Goal: Information Seeking & Learning: Find specific fact

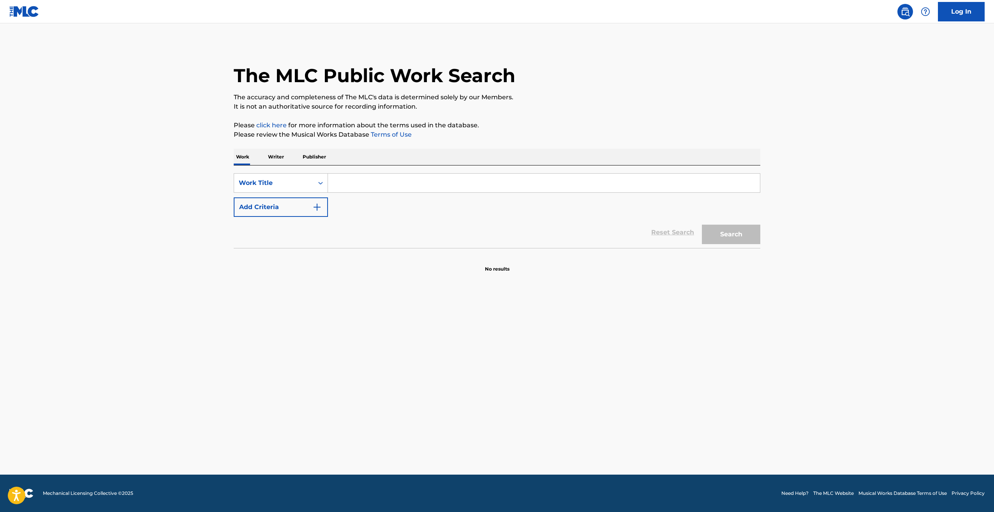
click at [271, 157] on p "Writer" at bounding box center [276, 157] width 21 height 16
click at [350, 178] on input "Search Form" at bounding box center [544, 183] width 432 height 19
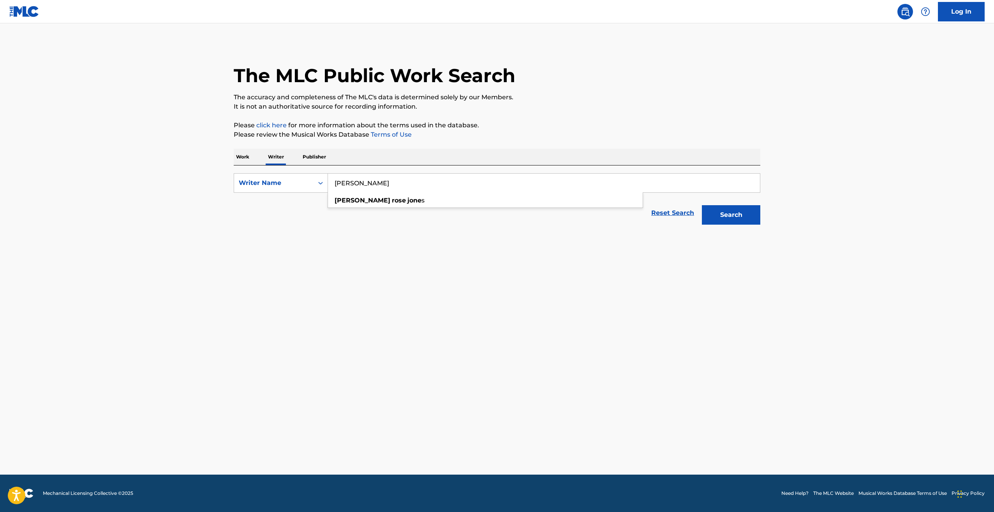
click at [702, 205] on button "Search" at bounding box center [731, 214] width 58 height 19
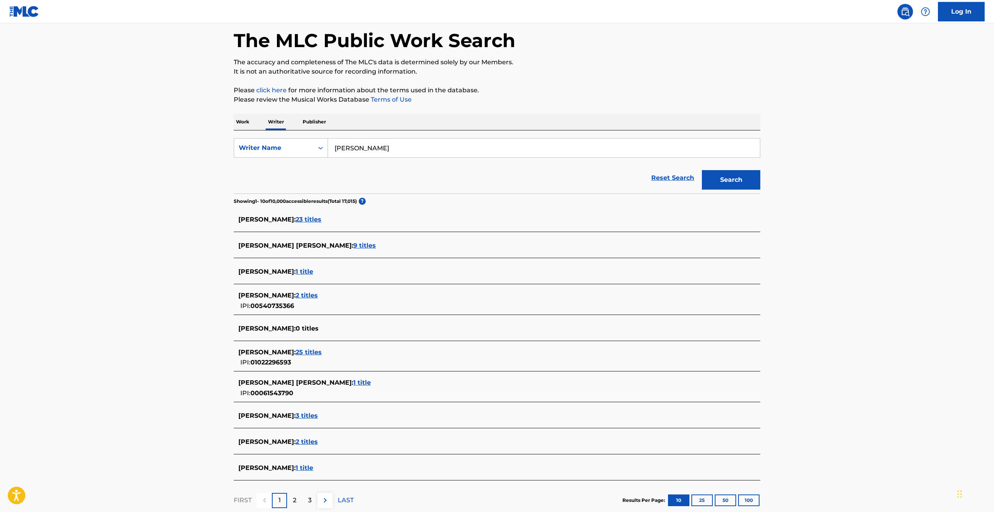
scroll to position [85, 0]
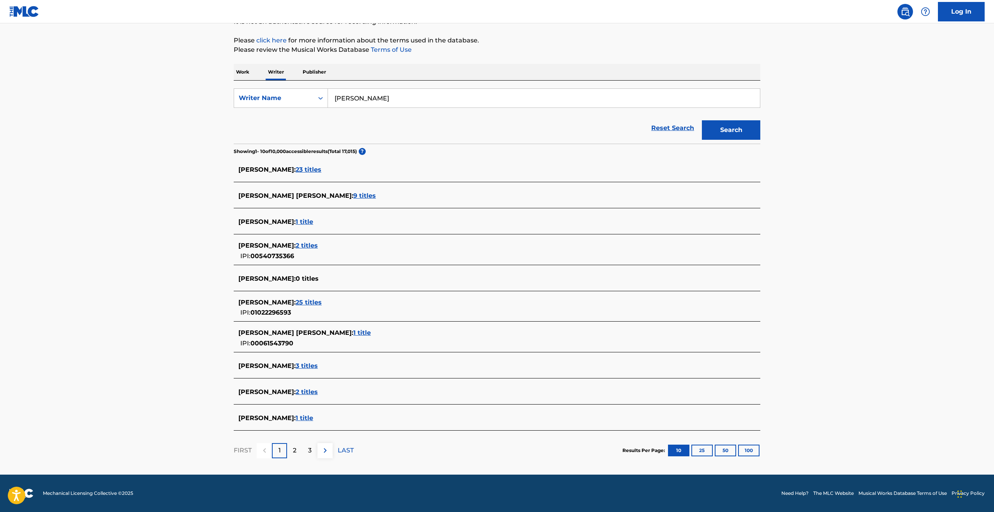
click at [318, 365] on span "3 titles" at bounding box center [307, 365] width 22 height 7
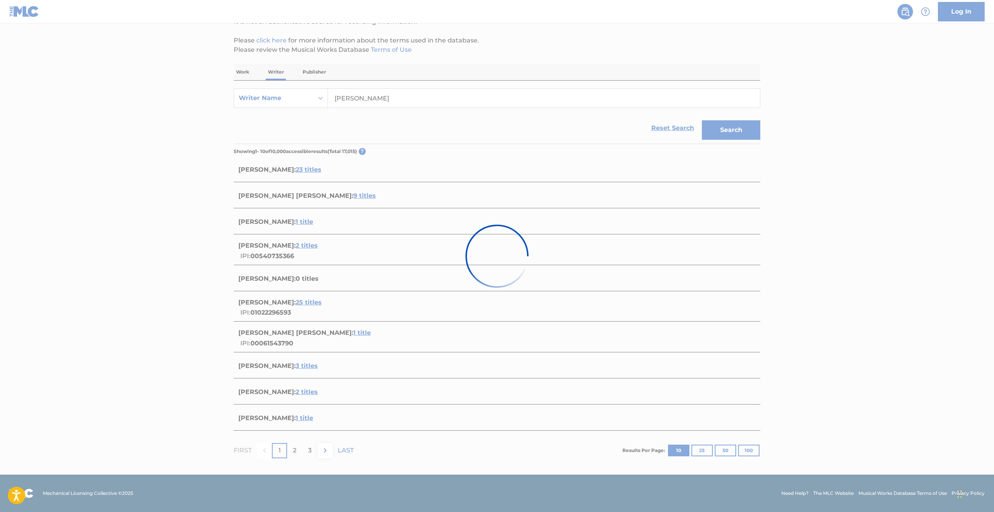
scroll to position [10, 0]
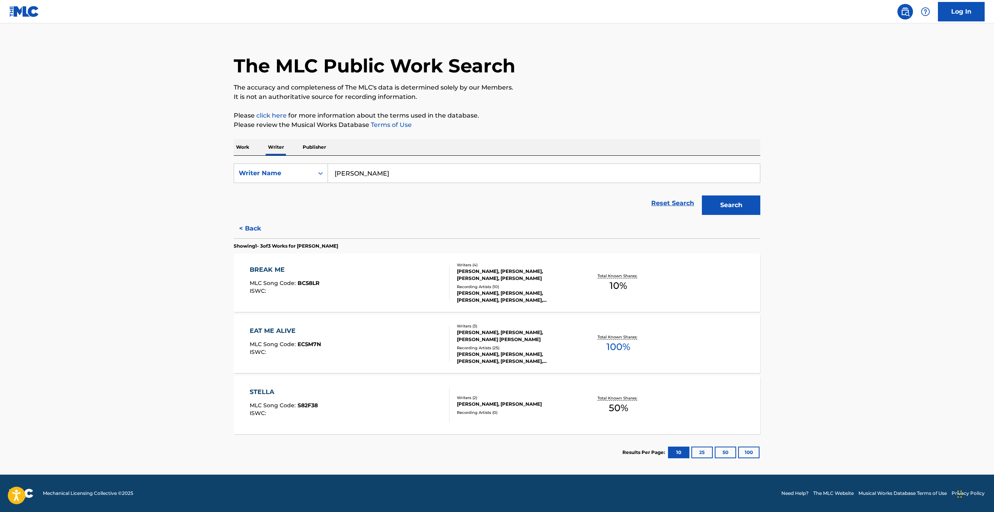
click at [250, 224] on button "< Back" at bounding box center [257, 228] width 47 height 19
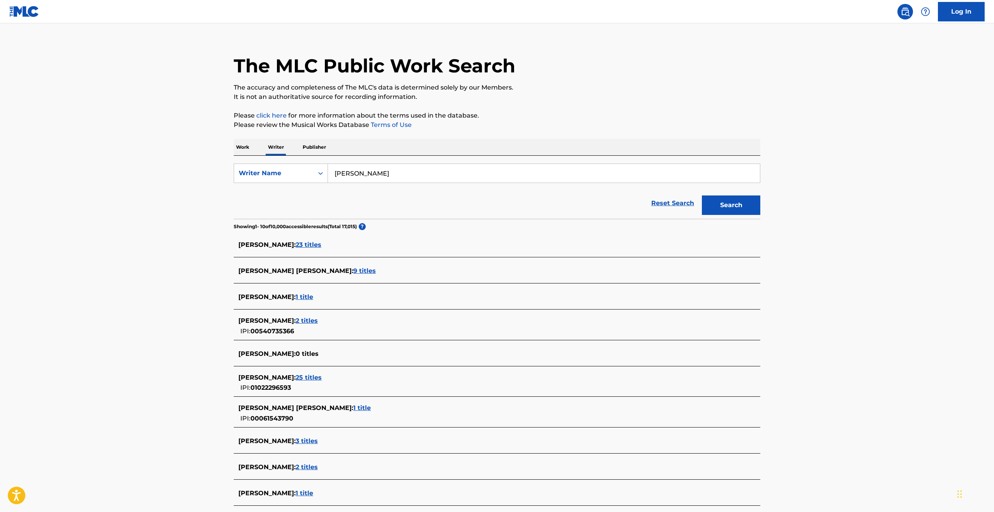
click at [322, 376] on span "25 titles" at bounding box center [309, 377] width 26 height 7
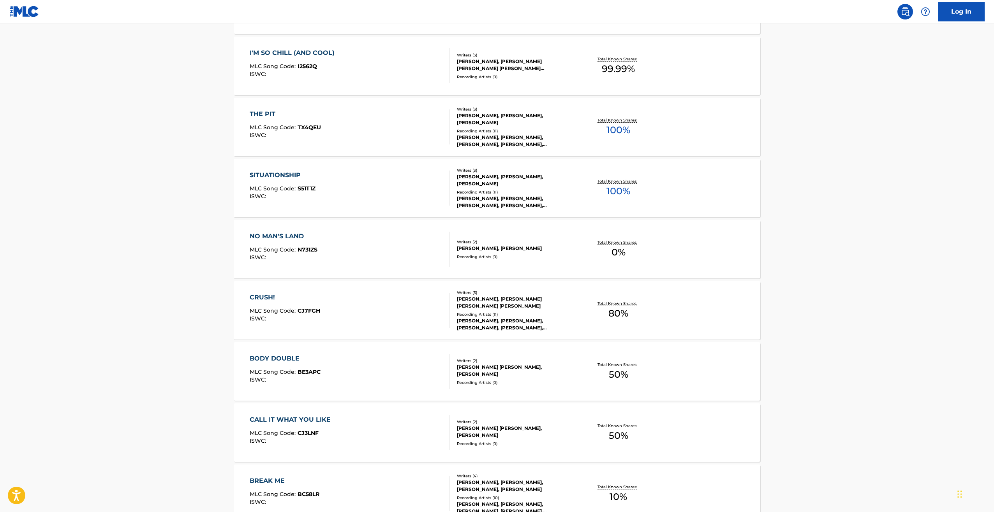
scroll to position [407, 0]
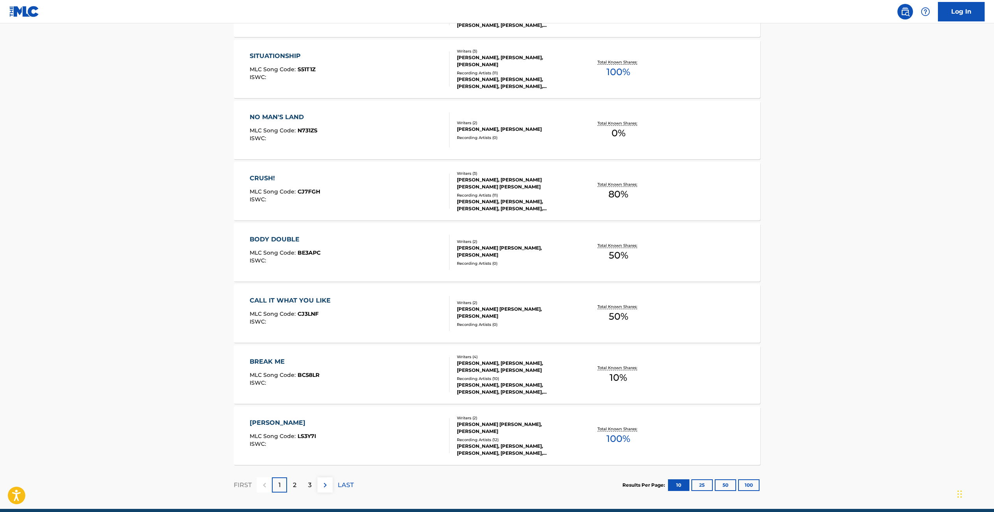
click at [748, 487] on button "100" at bounding box center [748, 486] width 21 height 12
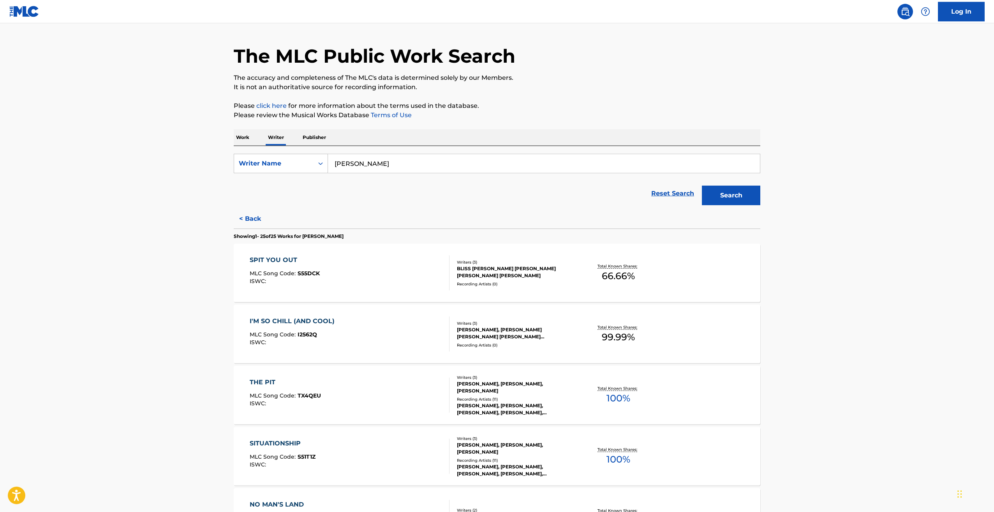
scroll to position [0, 0]
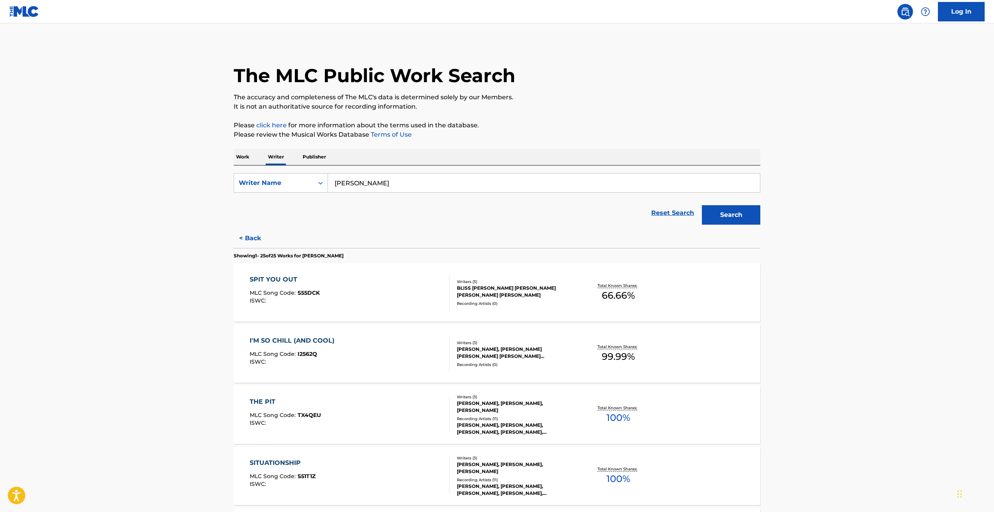
drag, startPoint x: 404, startPoint y: 185, endPoint x: 355, endPoint y: 184, distance: 48.7
click at [355, 185] on input "[PERSON_NAME]" at bounding box center [544, 183] width 432 height 19
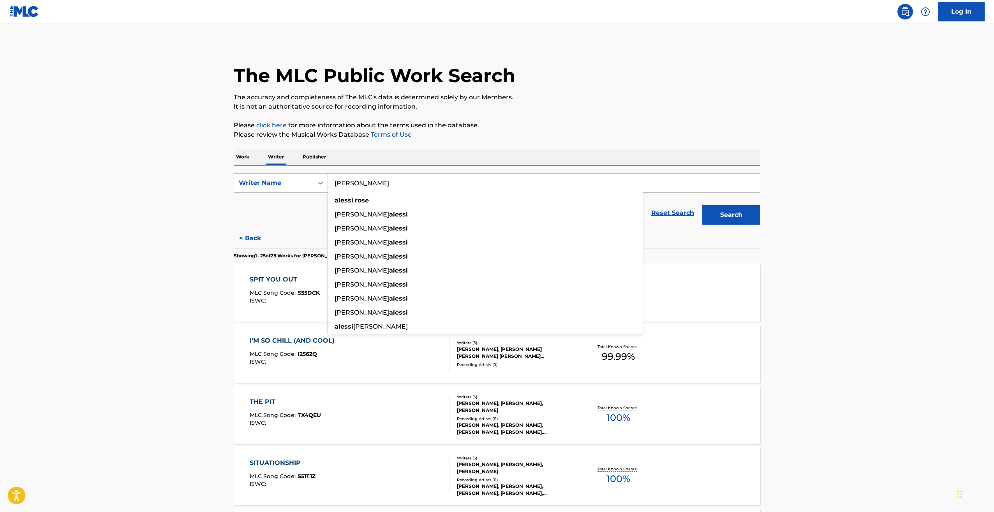
type input "[PERSON_NAME]"
click at [702, 205] on button "Search" at bounding box center [731, 214] width 58 height 19
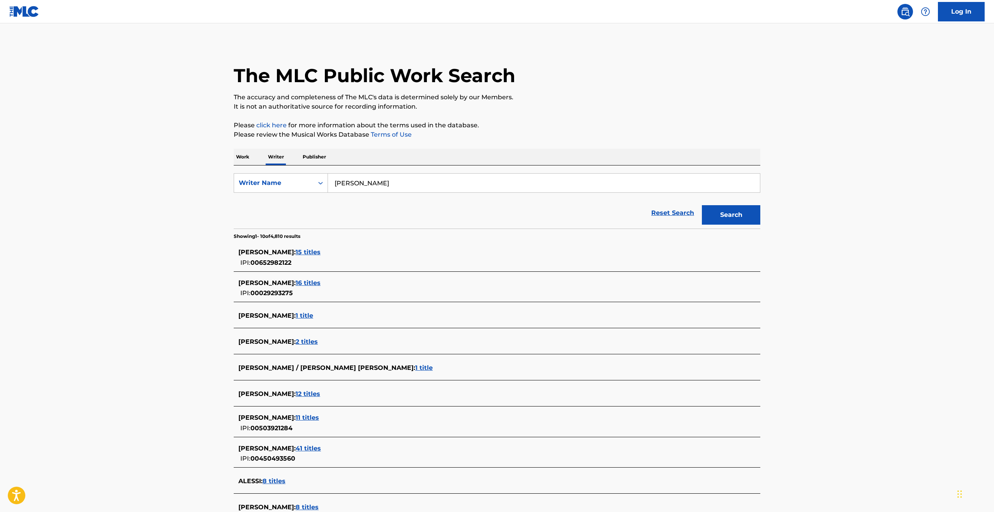
click at [187, 206] on main "The MLC Public Work Search The accuracy and completeness of The MLC's data is d…" at bounding box center [497, 293] width 994 height 541
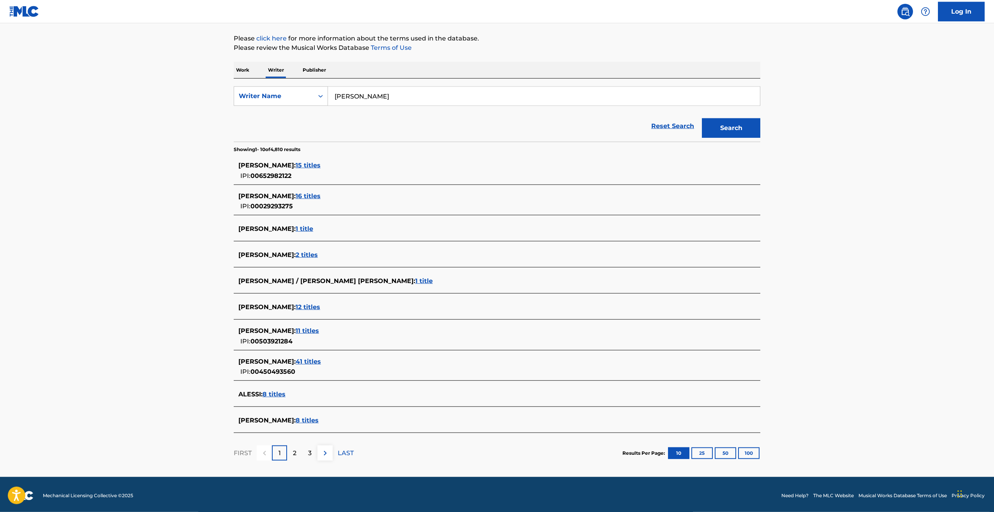
scroll to position [89, 0]
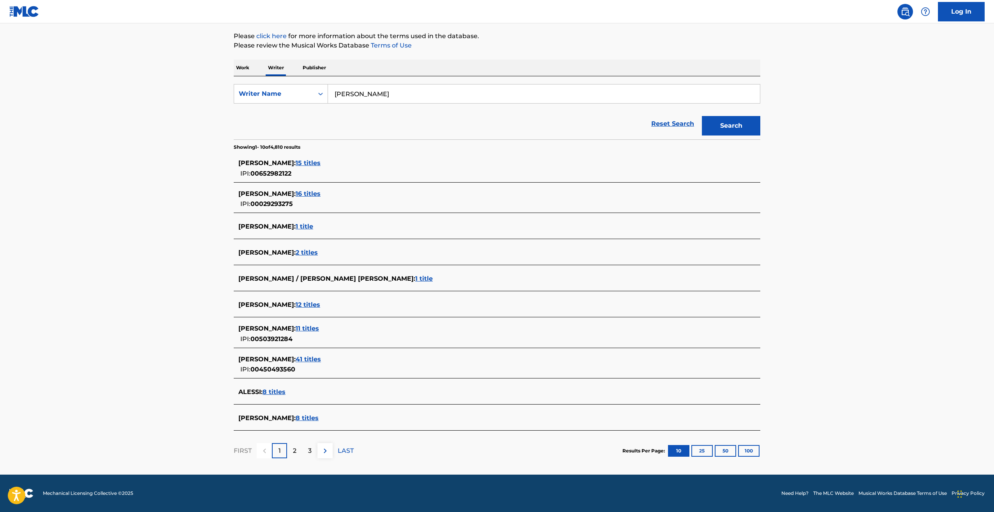
click at [302, 421] on span "8 titles" at bounding box center [307, 417] width 23 height 7
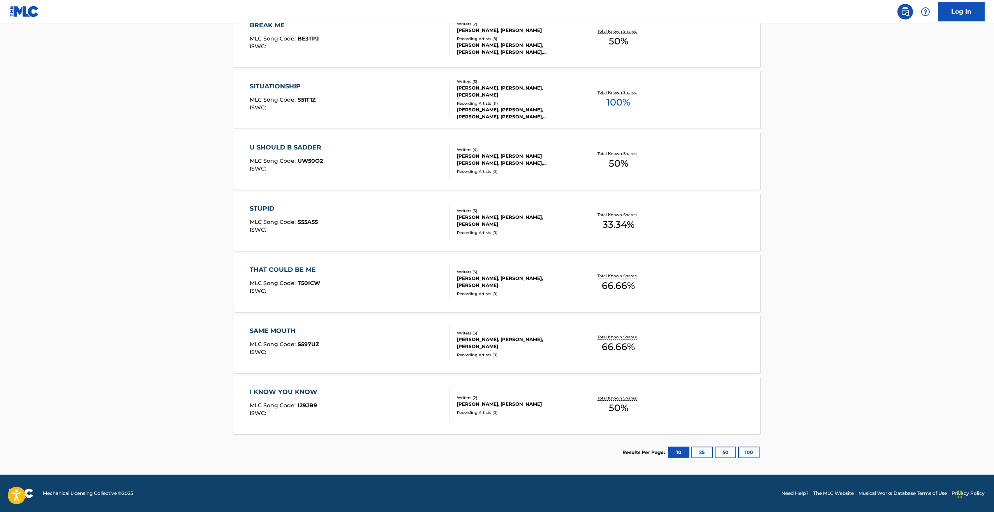
scroll to position [117, 0]
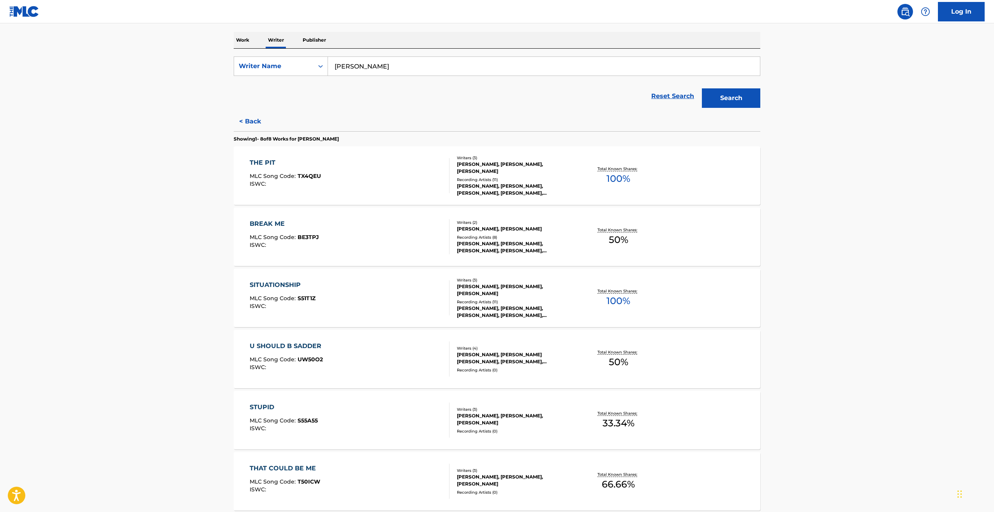
click at [244, 123] on button "< Back" at bounding box center [257, 121] width 47 height 19
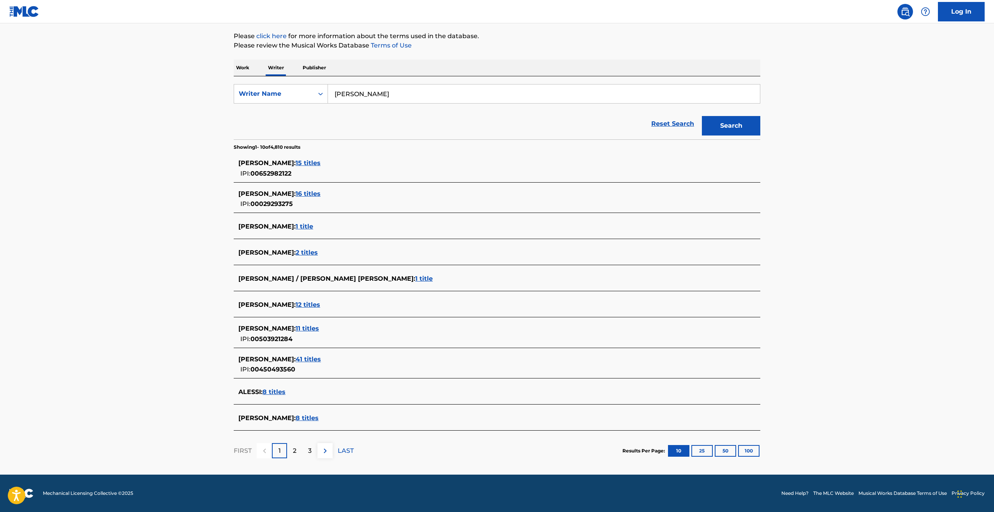
click at [300, 452] on div "2" at bounding box center [294, 450] width 15 height 15
